Goal: Book appointment/travel/reservation

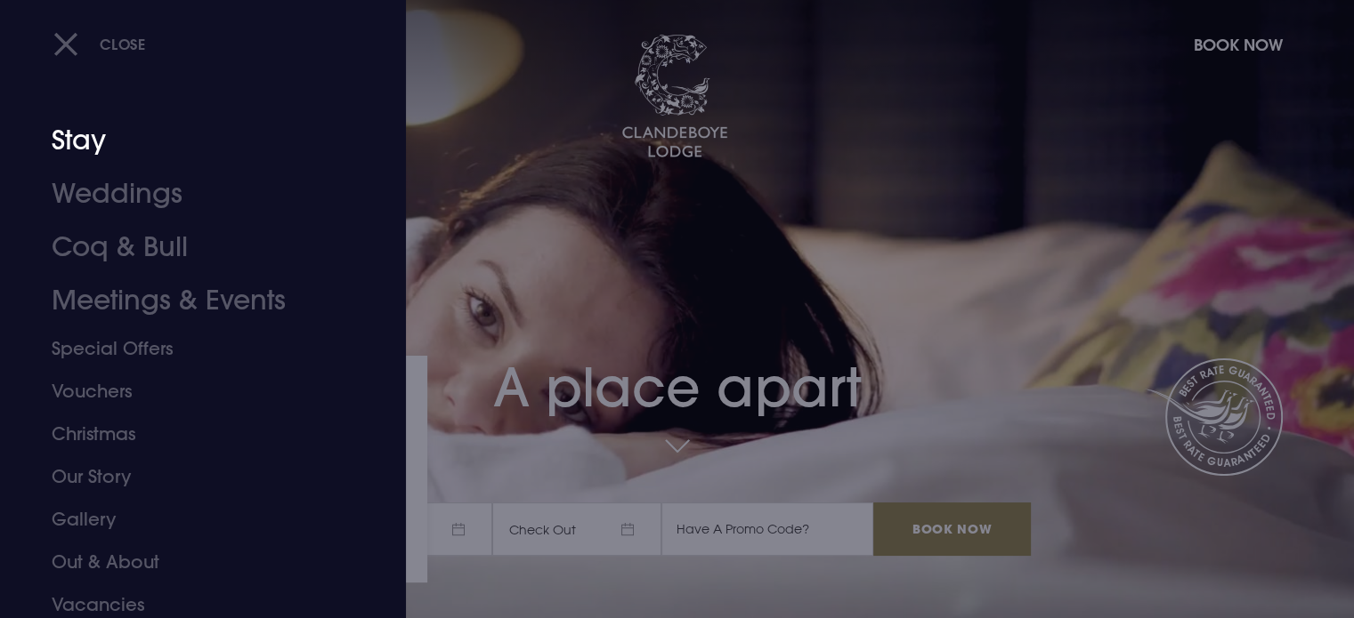
click at [88, 143] on link "Stay" at bounding box center [192, 140] width 281 height 53
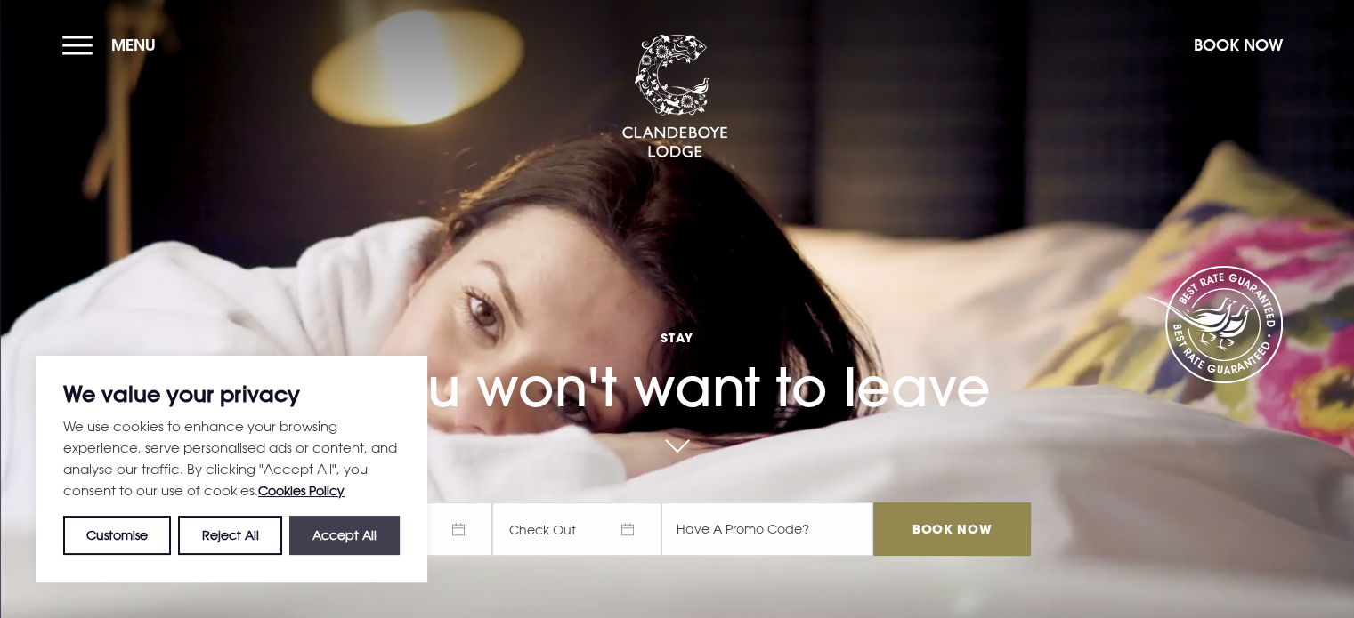
click at [331, 533] on button "Accept All" at bounding box center [344, 535] width 110 height 39
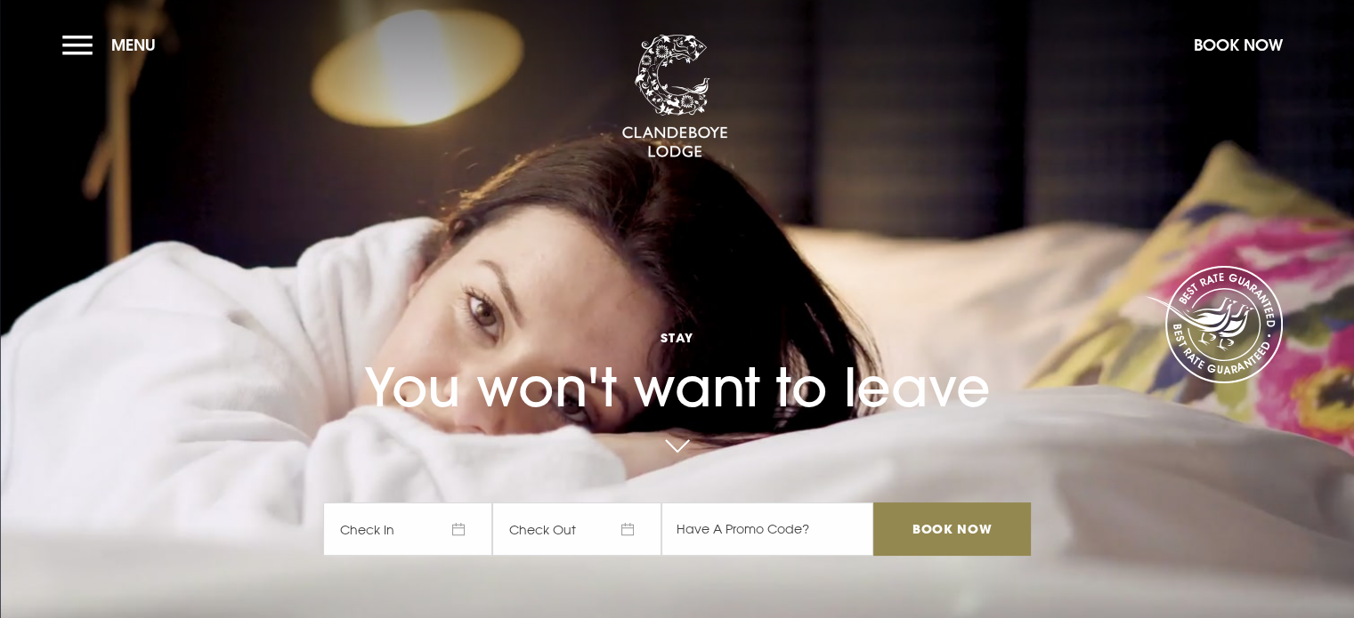
checkbox input "true"
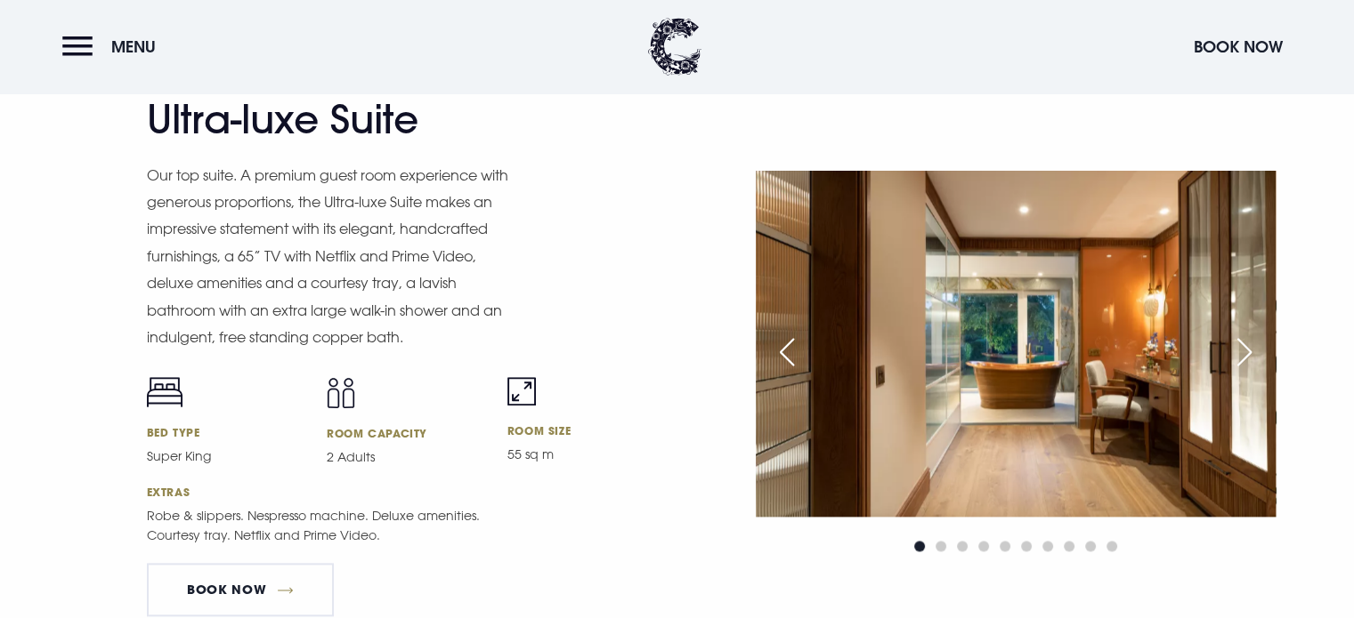
scroll to position [2085, 0]
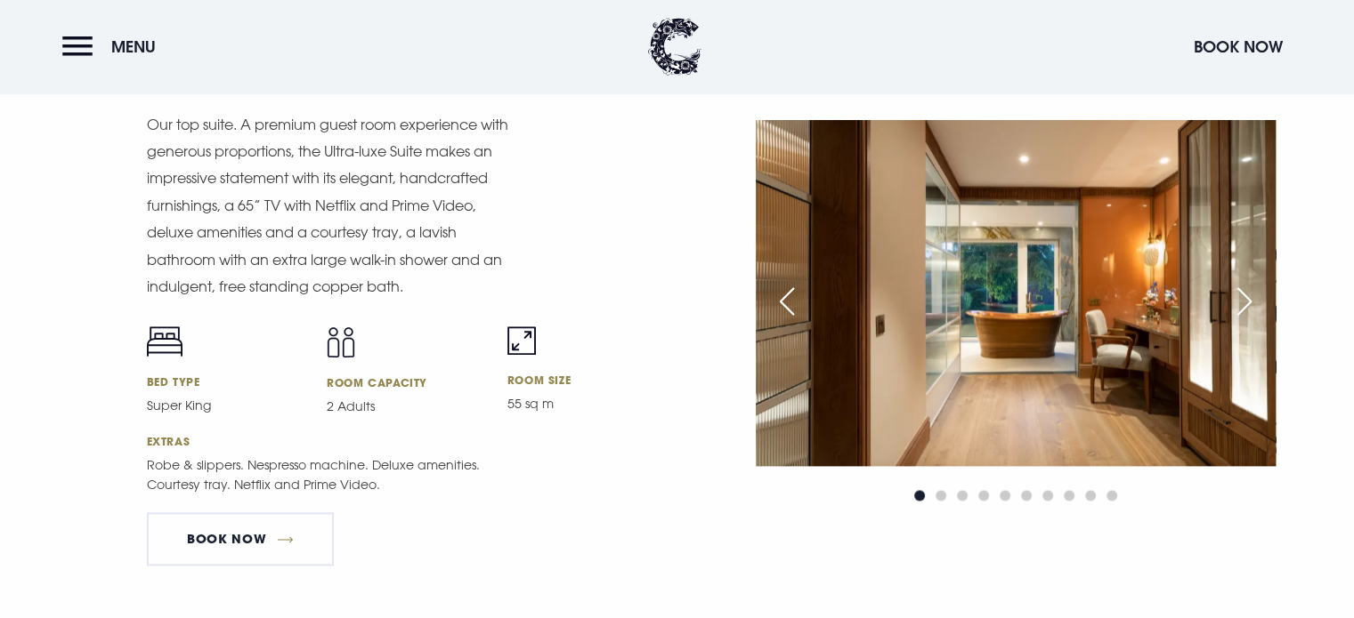
click at [1139, 267] on img at bounding box center [1016, 293] width 520 height 346
click at [1248, 297] on div "Next slide" at bounding box center [1244, 301] width 44 height 39
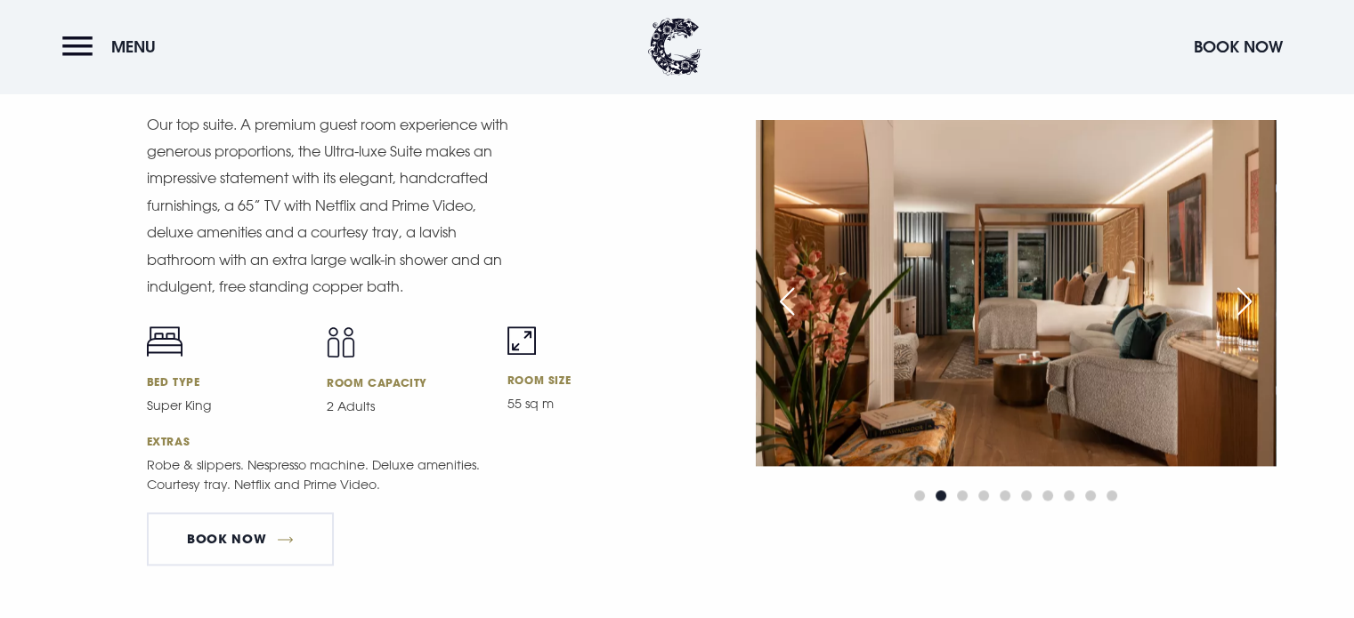
click at [1248, 297] on div "Next slide" at bounding box center [1244, 301] width 44 height 39
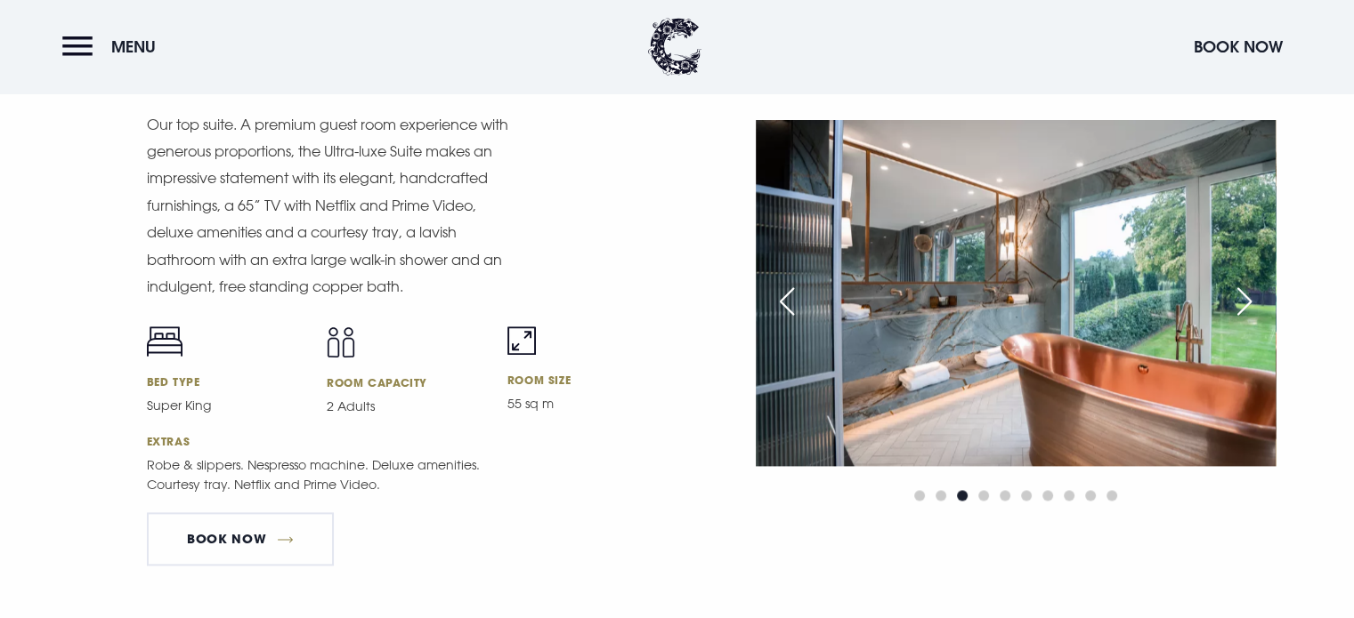
click at [1246, 291] on div "Next slide" at bounding box center [1244, 301] width 44 height 39
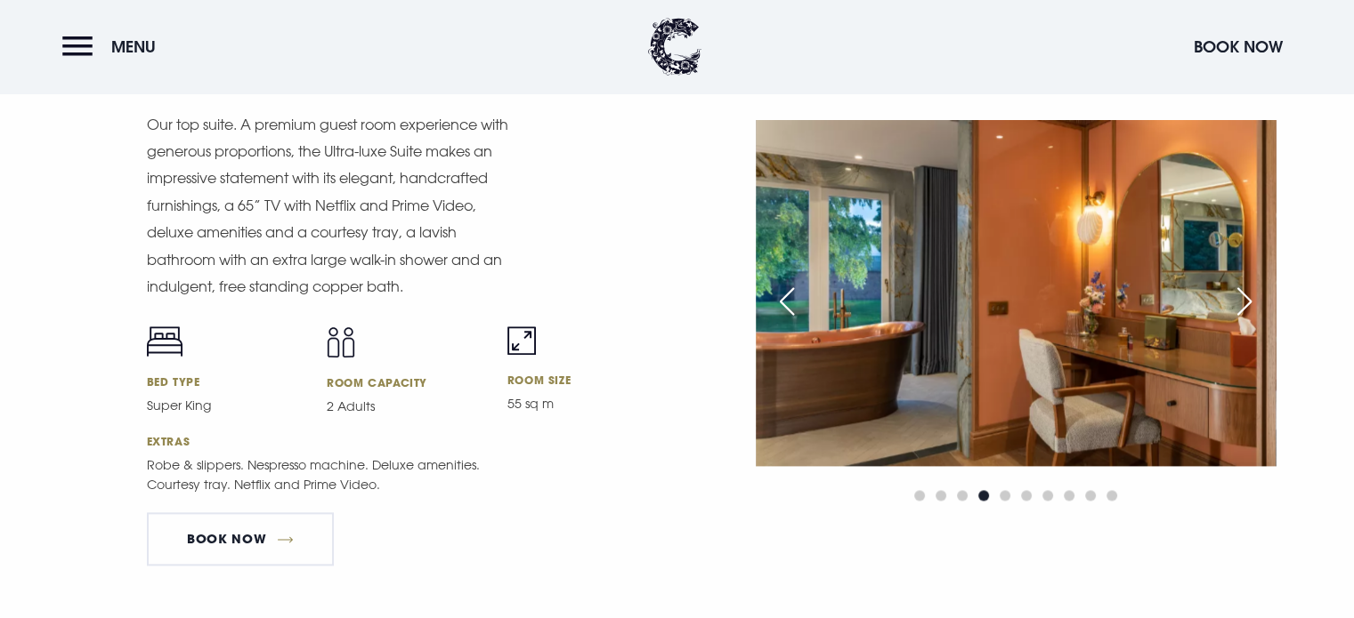
click at [1252, 298] on div "Next slide" at bounding box center [1244, 301] width 44 height 39
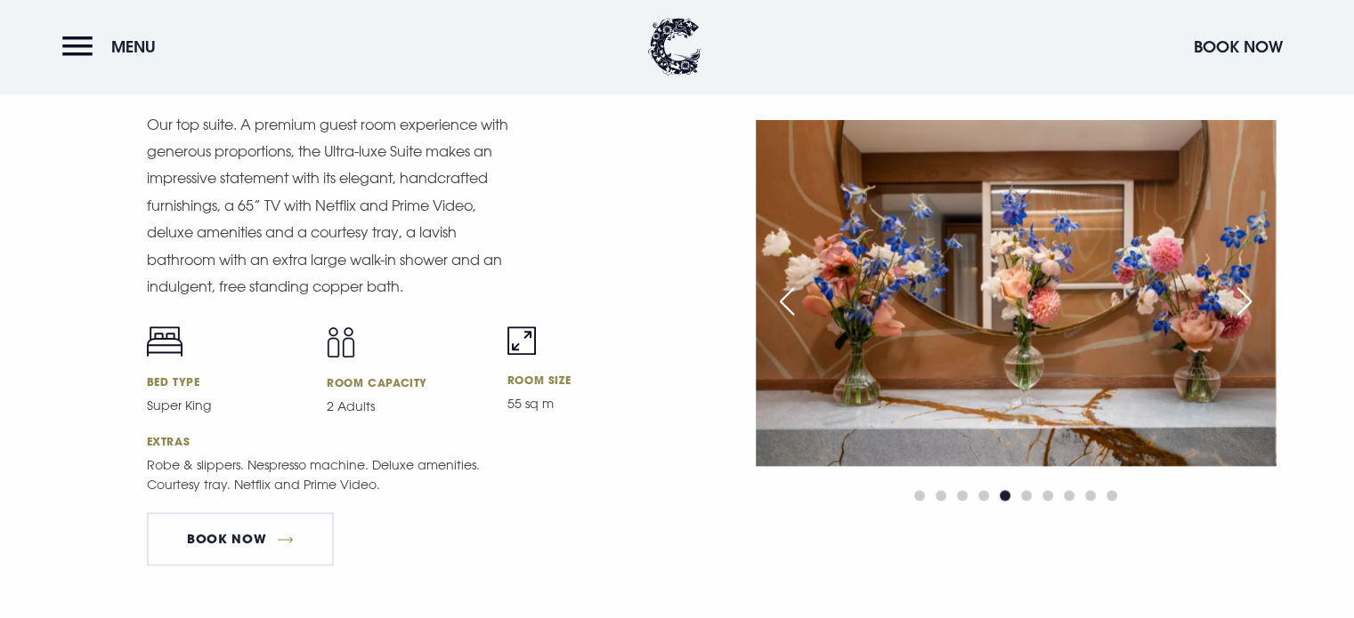
click at [1252, 298] on div "Next slide" at bounding box center [1244, 301] width 44 height 39
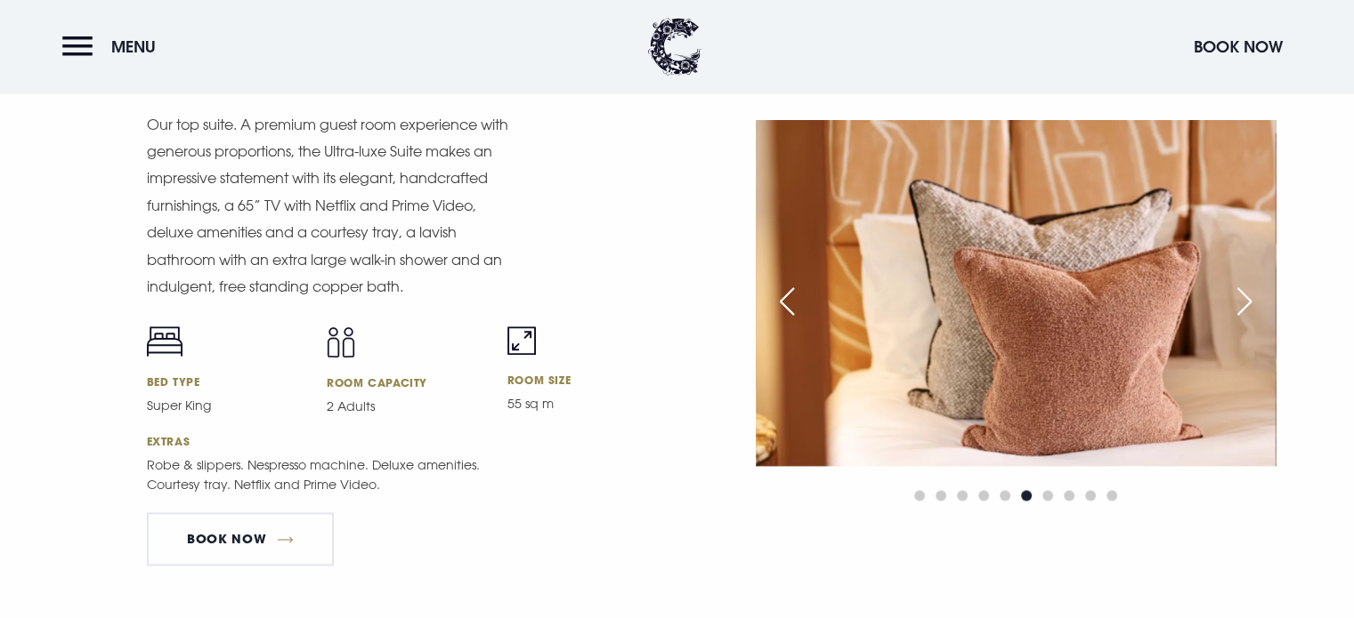
click at [1252, 298] on div "Next slide" at bounding box center [1244, 301] width 44 height 39
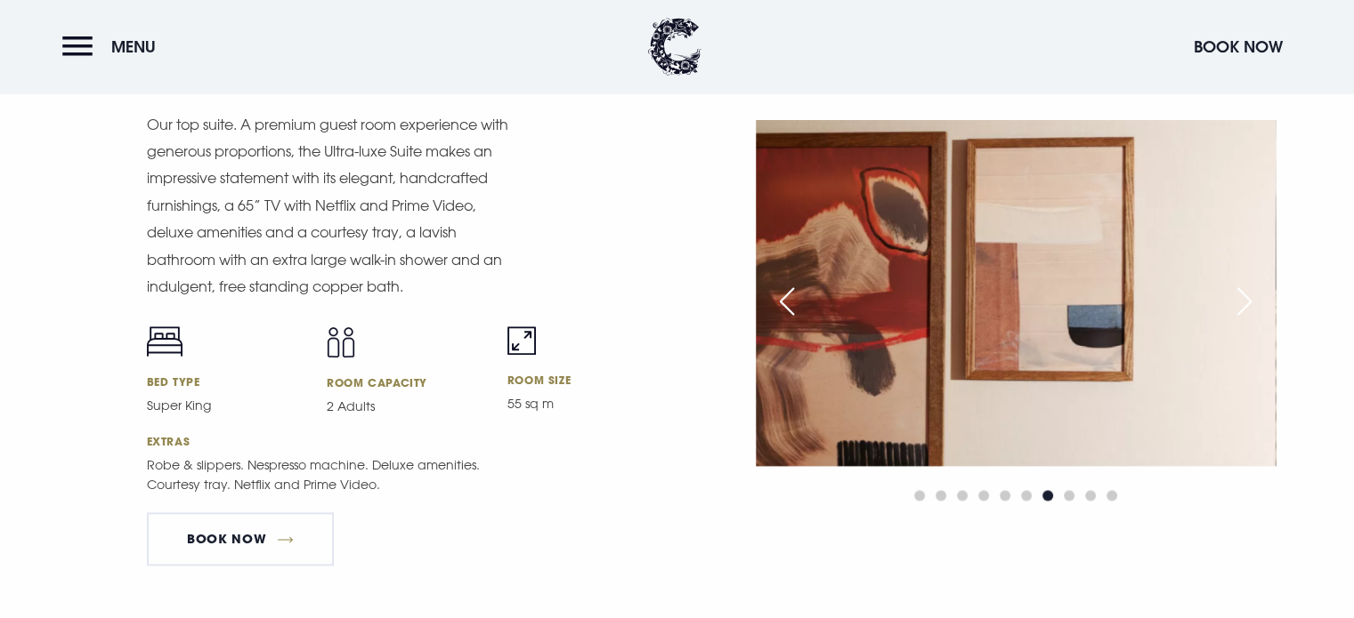
click at [1252, 298] on div "Next slide" at bounding box center [1244, 301] width 44 height 39
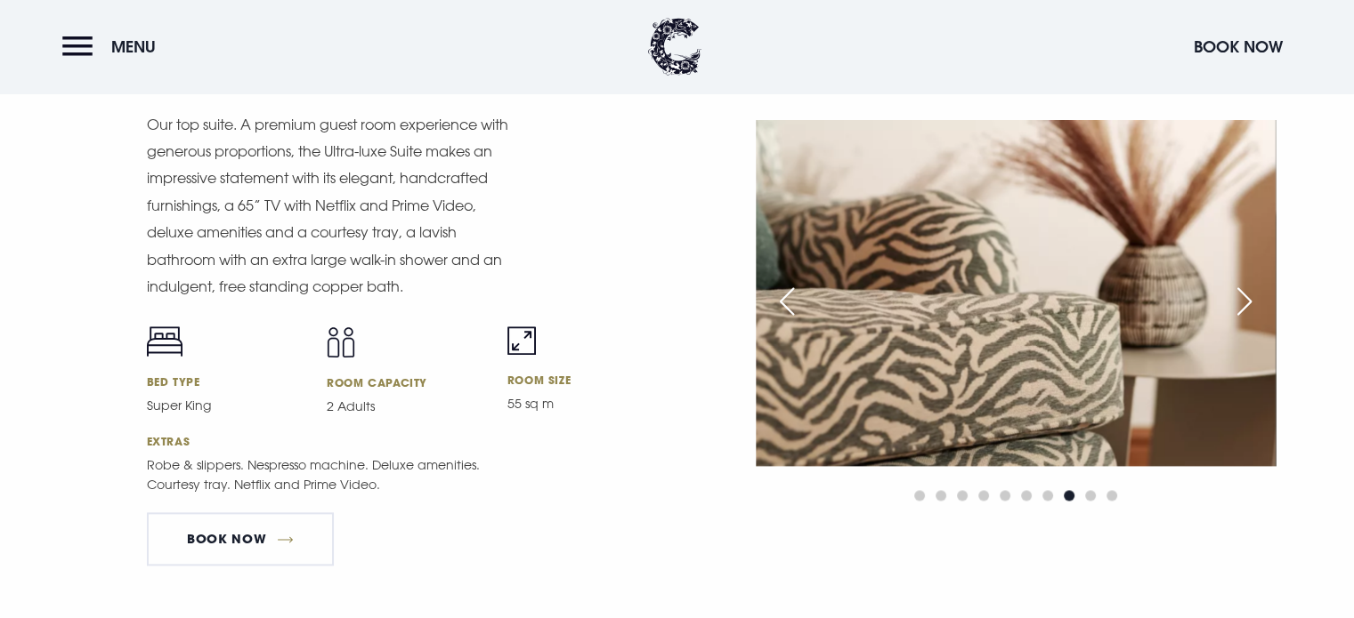
click at [1252, 298] on div "Next slide" at bounding box center [1244, 301] width 44 height 39
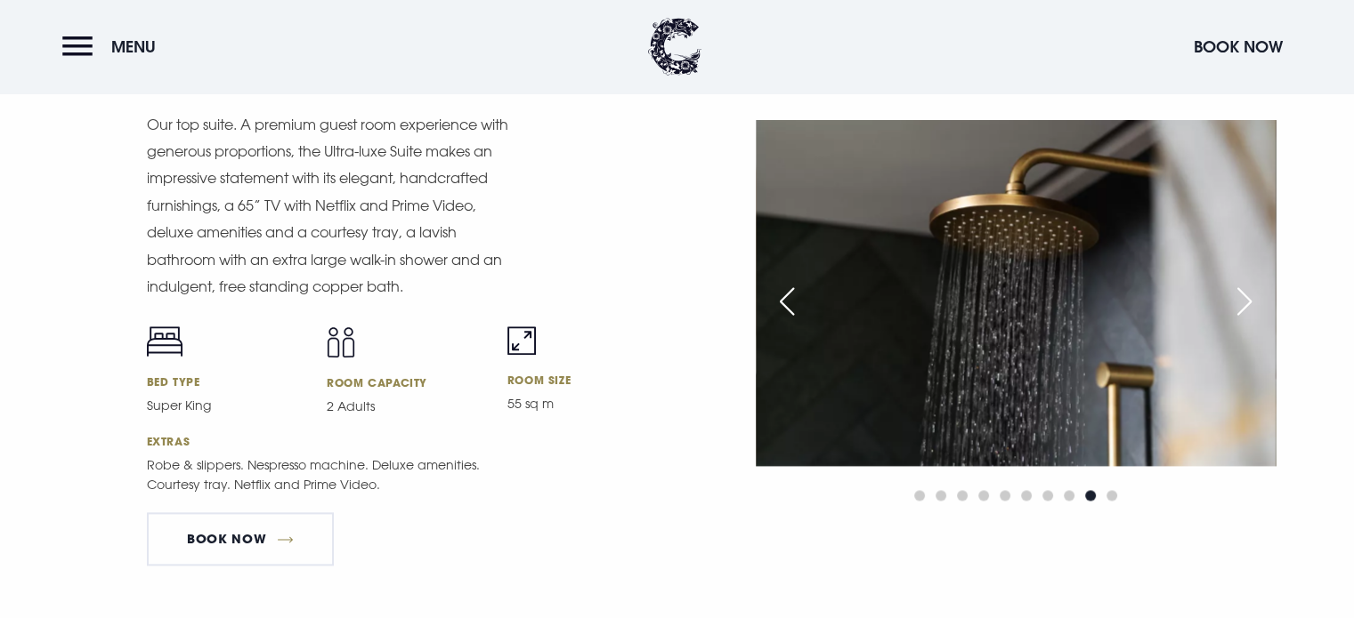
click at [1252, 298] on div "Next slide" at bounding box center [1244, 301] width 44 height 39
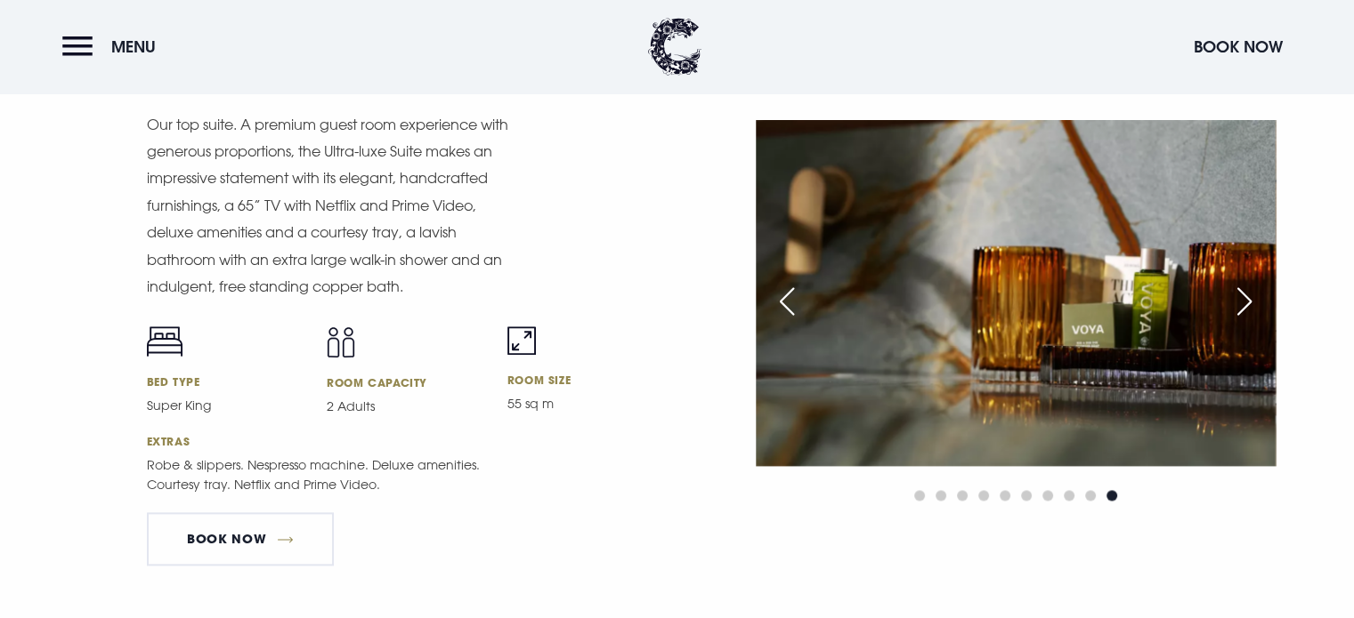
click at [1252, 298] on div "Next slide" at bounding box center [1244, 301] width 44 height 39
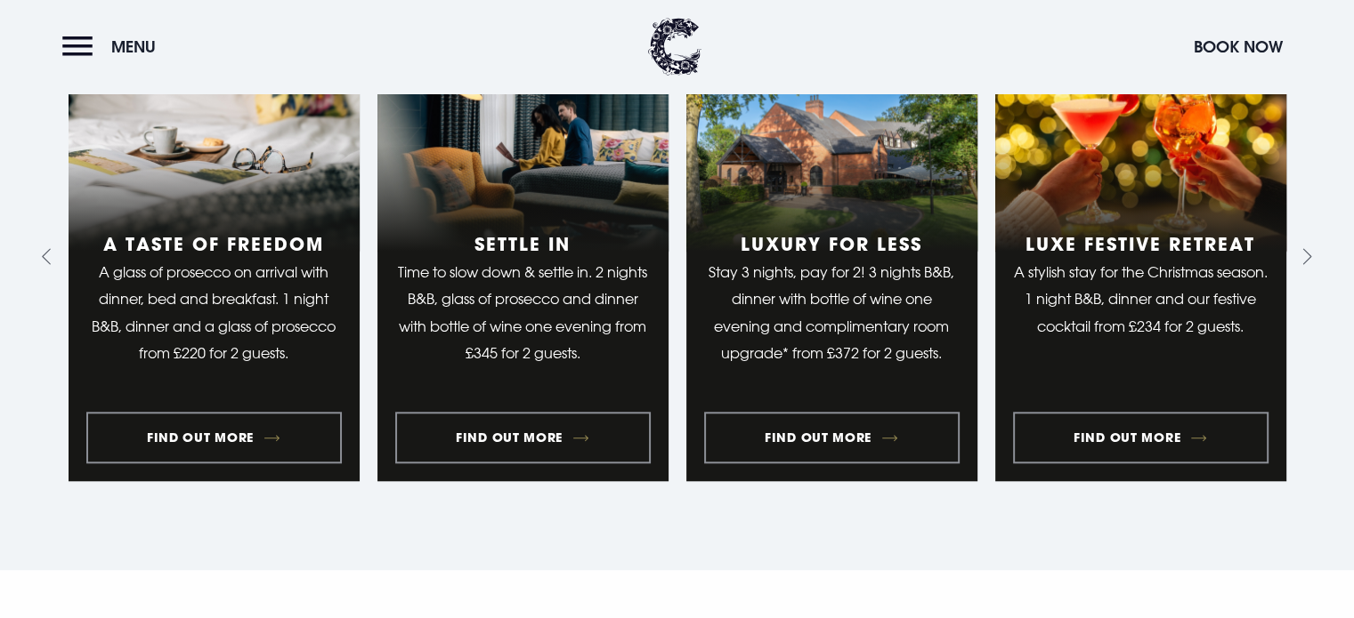
scroll to position [2012, 0]
